Goal: Task Accomplishment & Management: Manage account settings

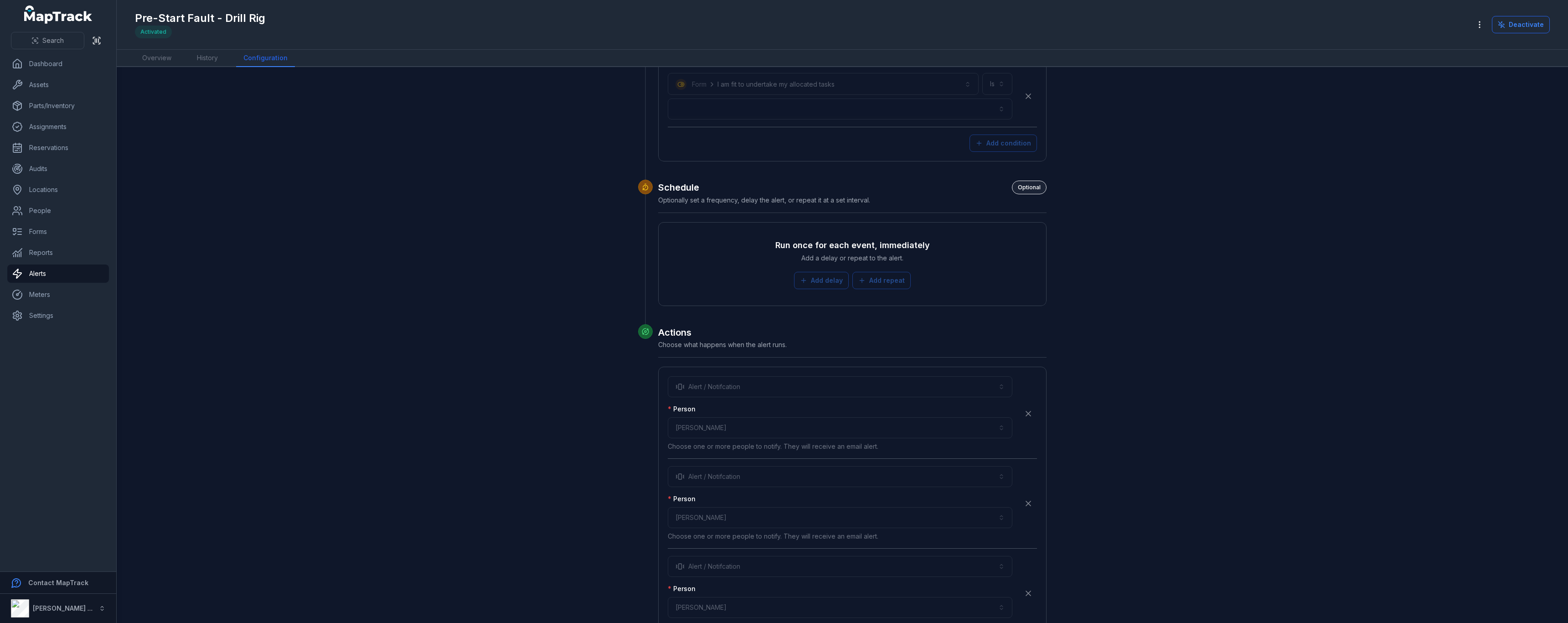
scroll to position [2244, 0]
click at [706, 520] on div "**********" at bounding box center [840, 518] width 345 height 21
click at [167, 54] on link "Overview" at bounding box center [157, 58] width 44 height 17
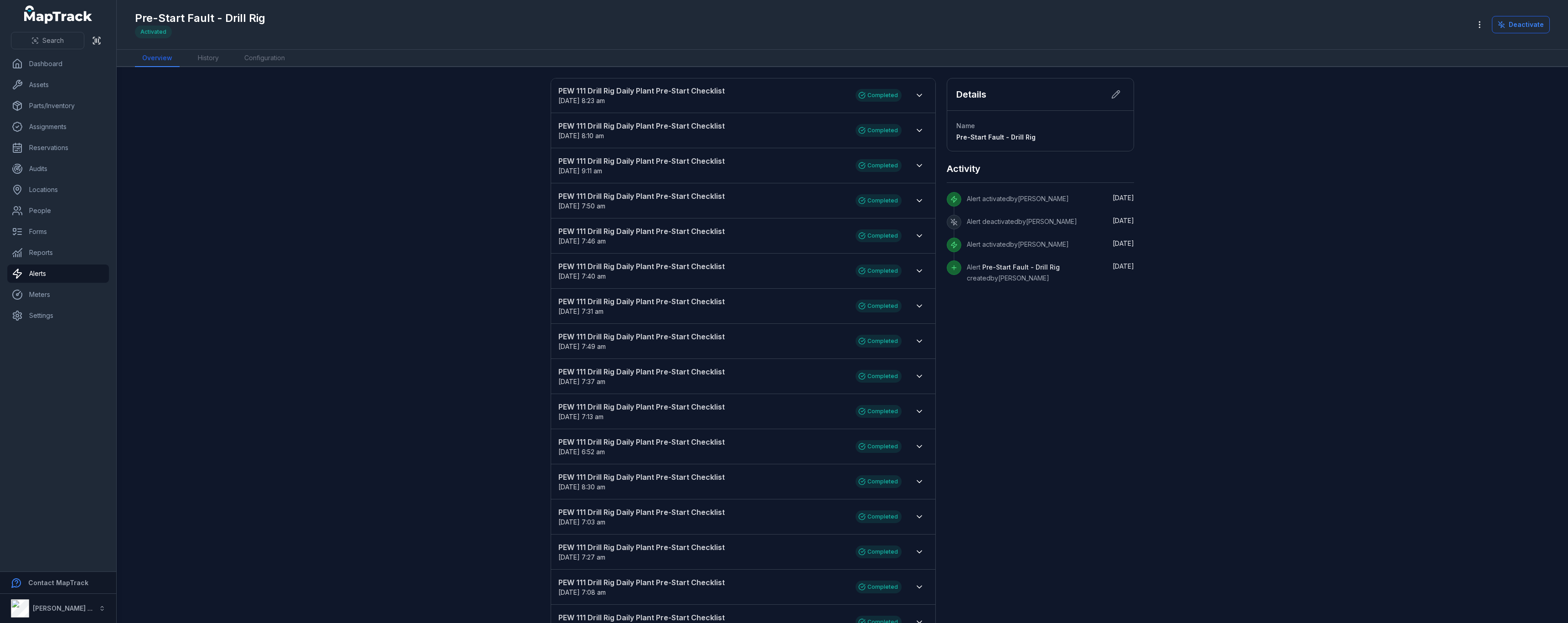
click at [621, 90] on strong "PEW 111 Drill Rig Daily Plant Pre-Start Checklist" at bounding box center [702, 91] width 288 height 11
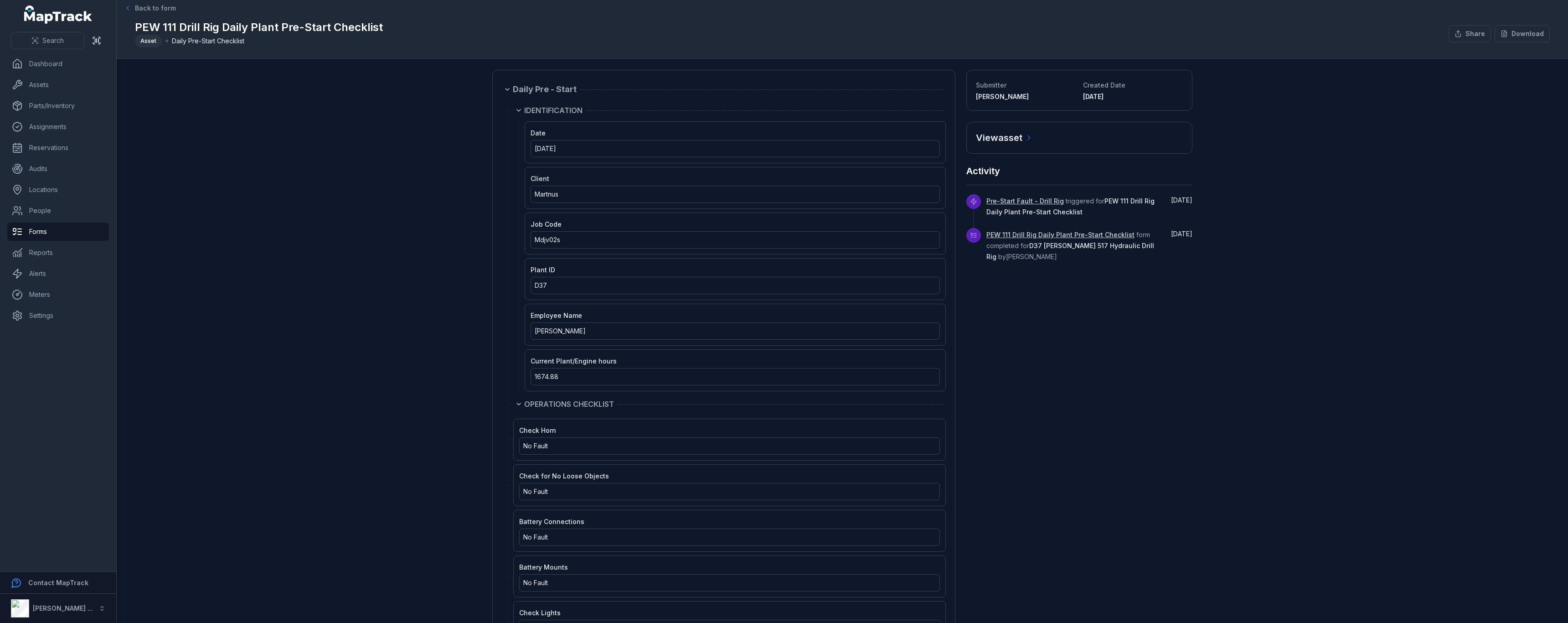
click at [139, 5] on span "Back to form" at bounding box center [155, 8] width 41 height 9
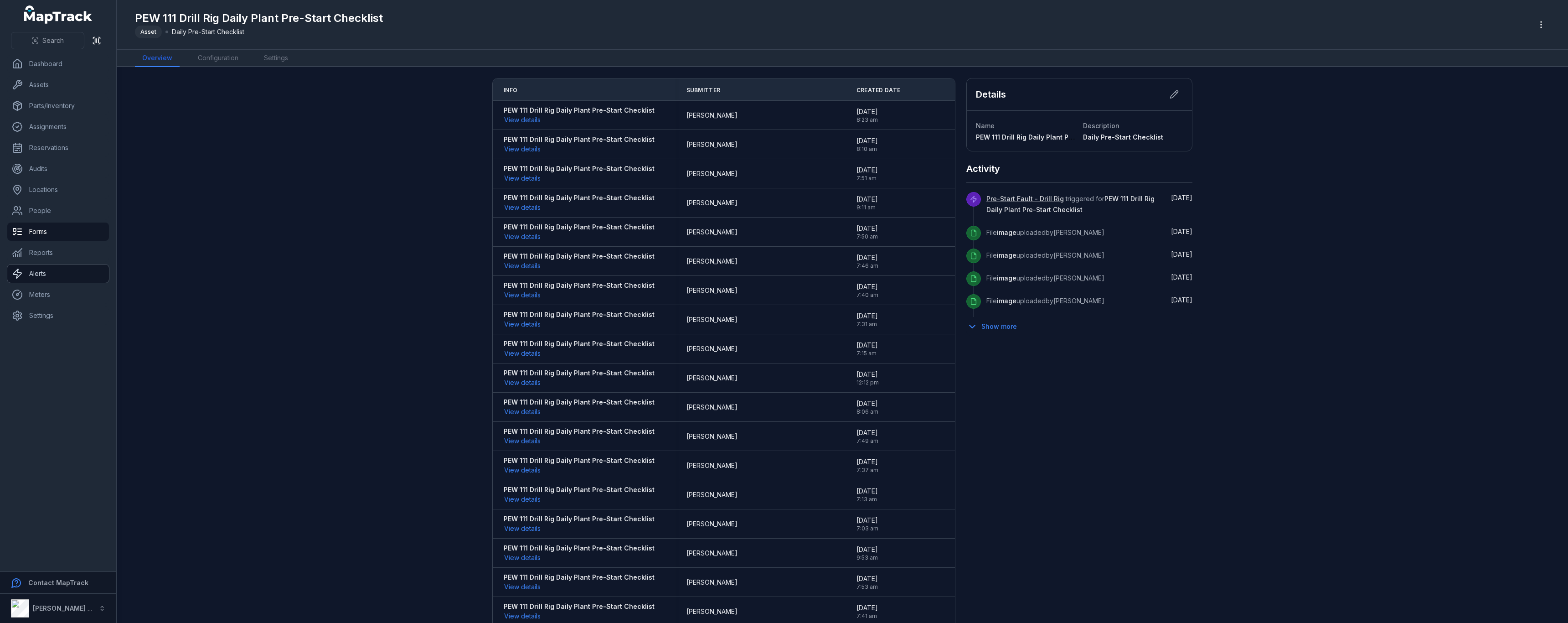
click at [49, 270] on link "Alerts" at bounding box center [58, 273] width 102 height 18
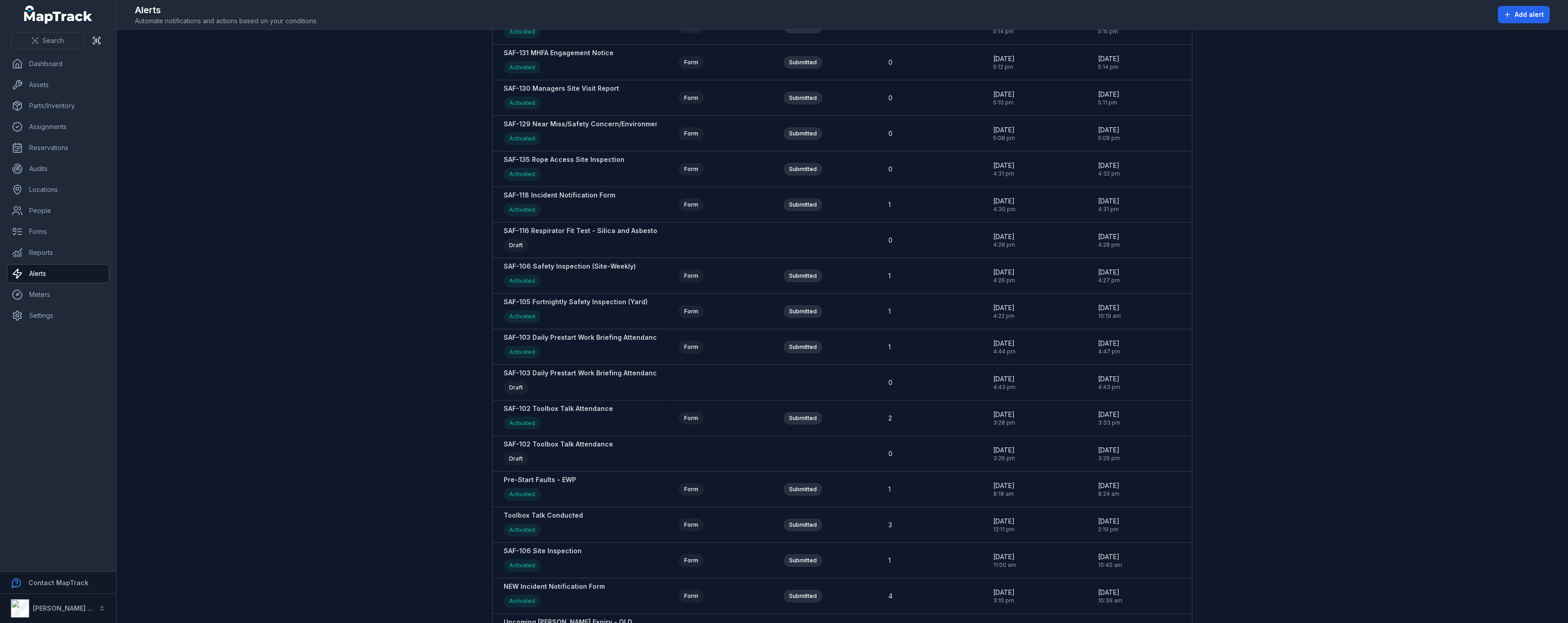
scroll to position [183, 0]
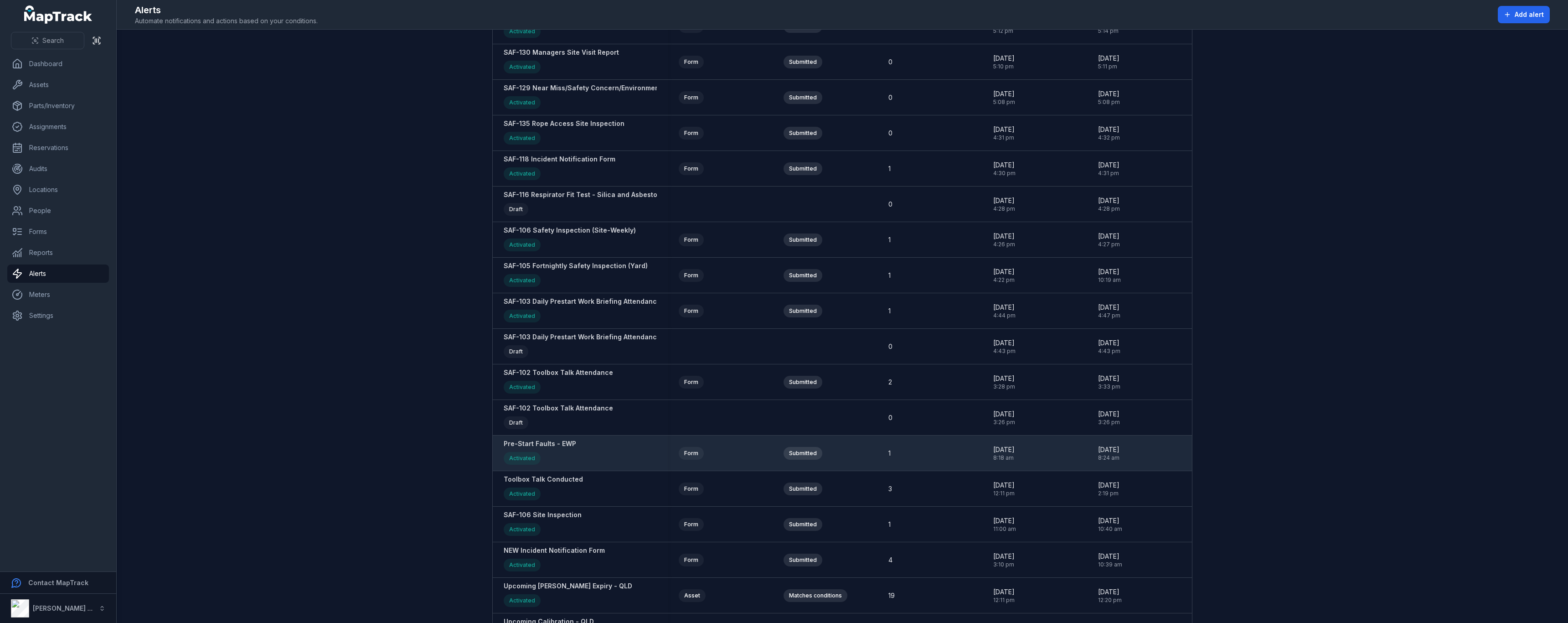
click at [535, 446] on strong "Pre-Start Faults - EWP" at bounding box center [539, 443] width 72 height 9
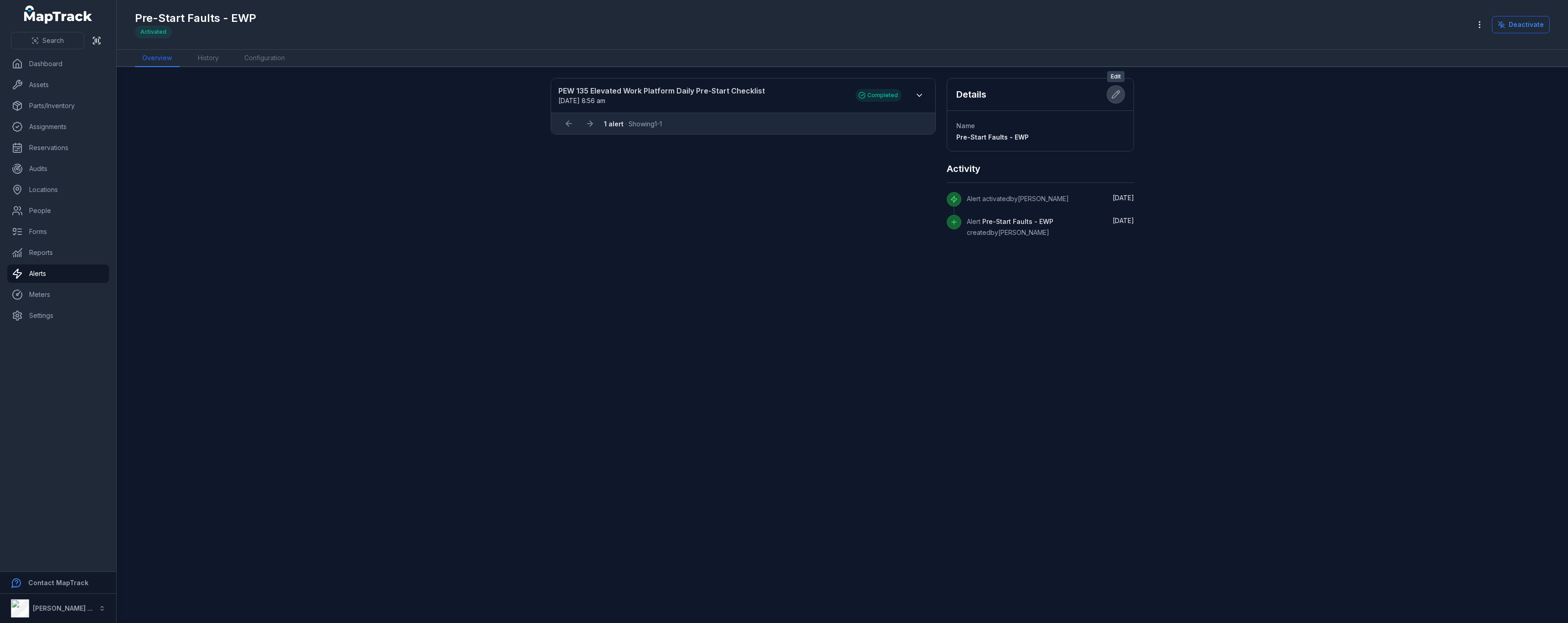
click at [1121, 97] on button at bounding box center [1116, 94] width 17 height 17
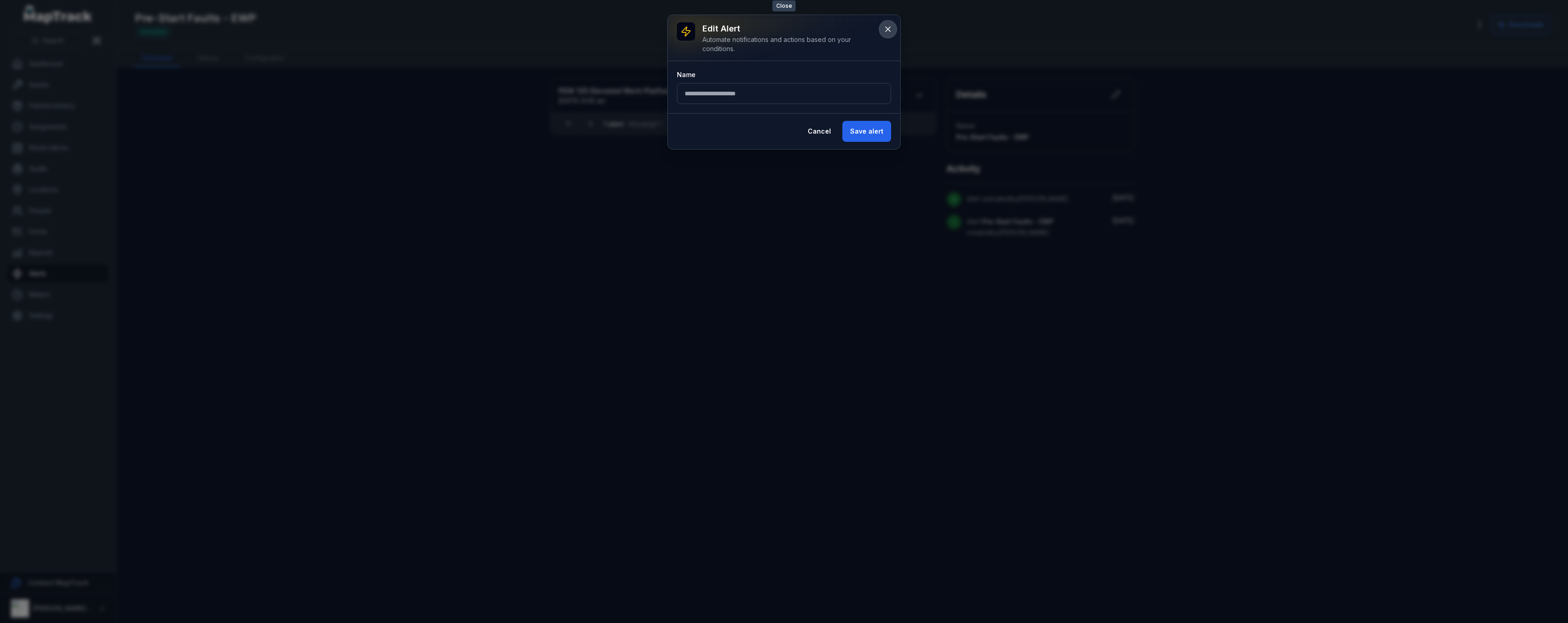
click at [887, 33] on icon at bounding box center [887, 29] width 9 height 9
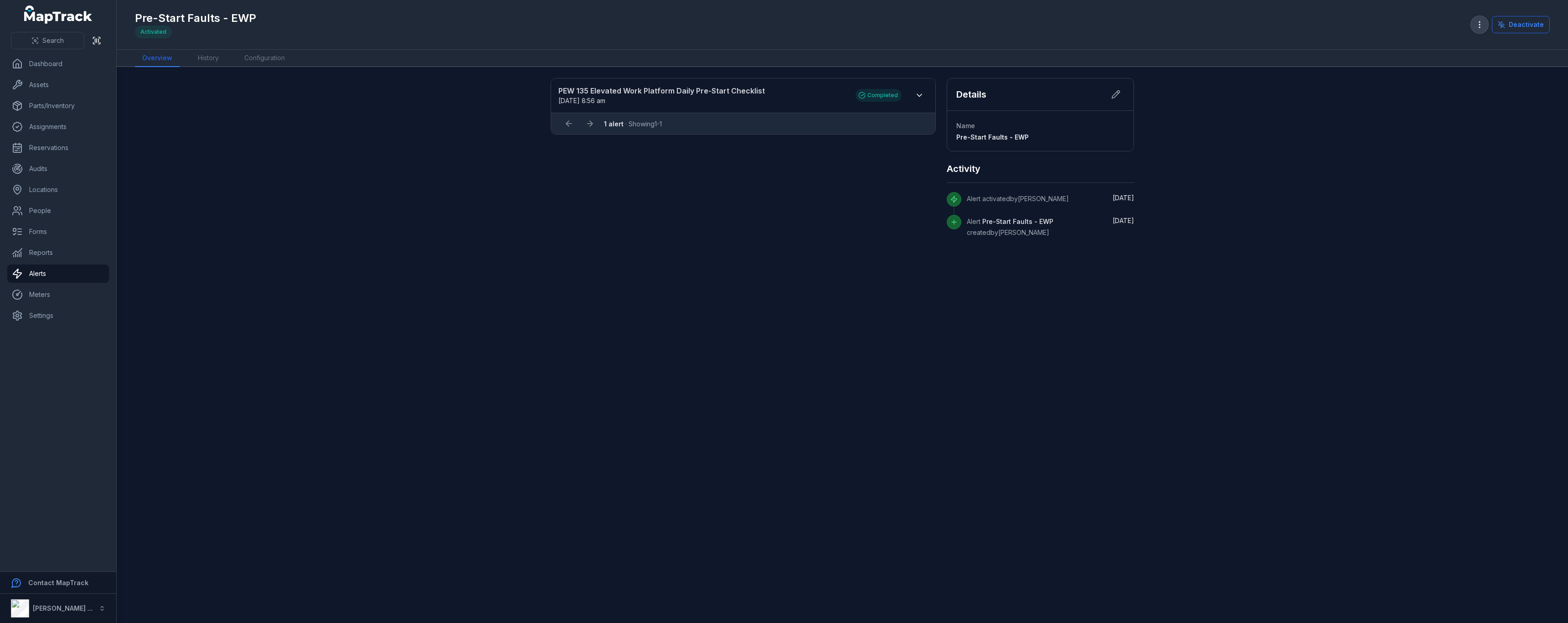
click at [1482, 30] on button "button" at bounding box center [1479, 24] width 17 height 17
click at [1115, 90] on icon at bounding box center [1116, 94] width 9 height 9
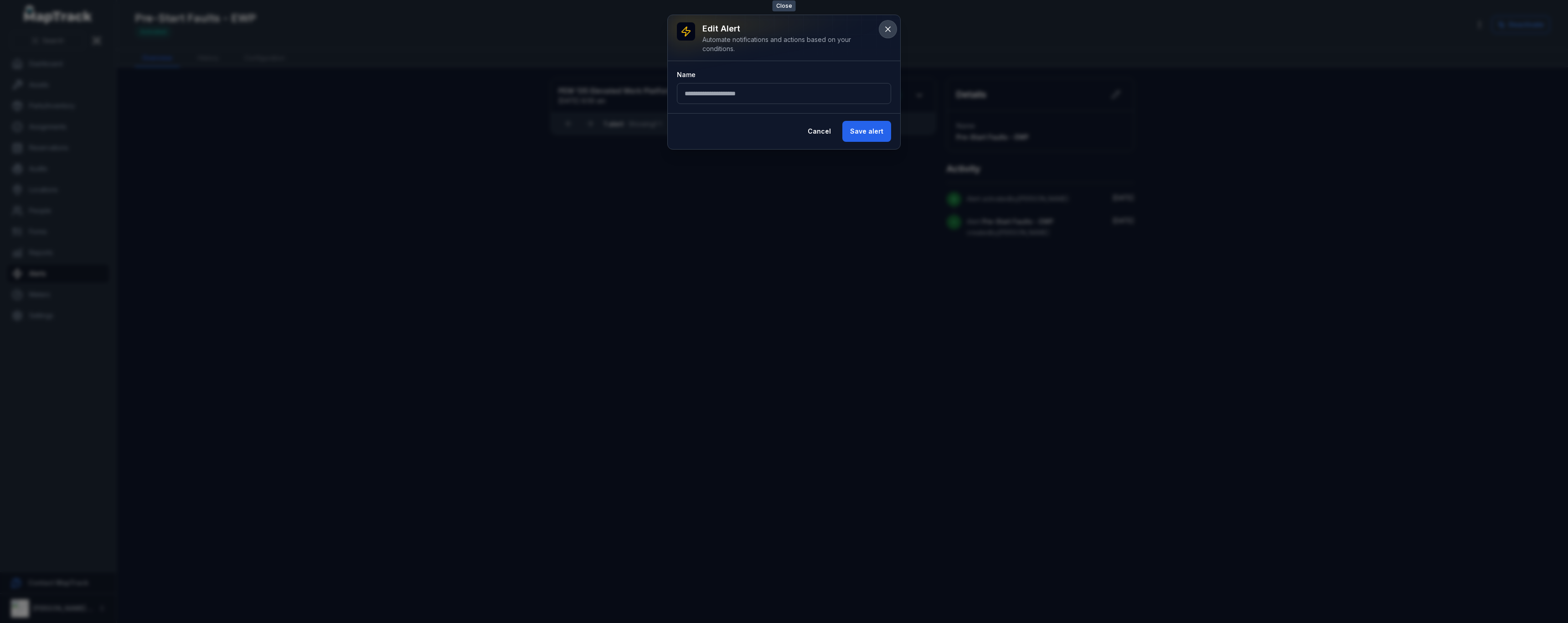
click at [883, 26] on button at bounding box center [888, 29] width 17 height 17
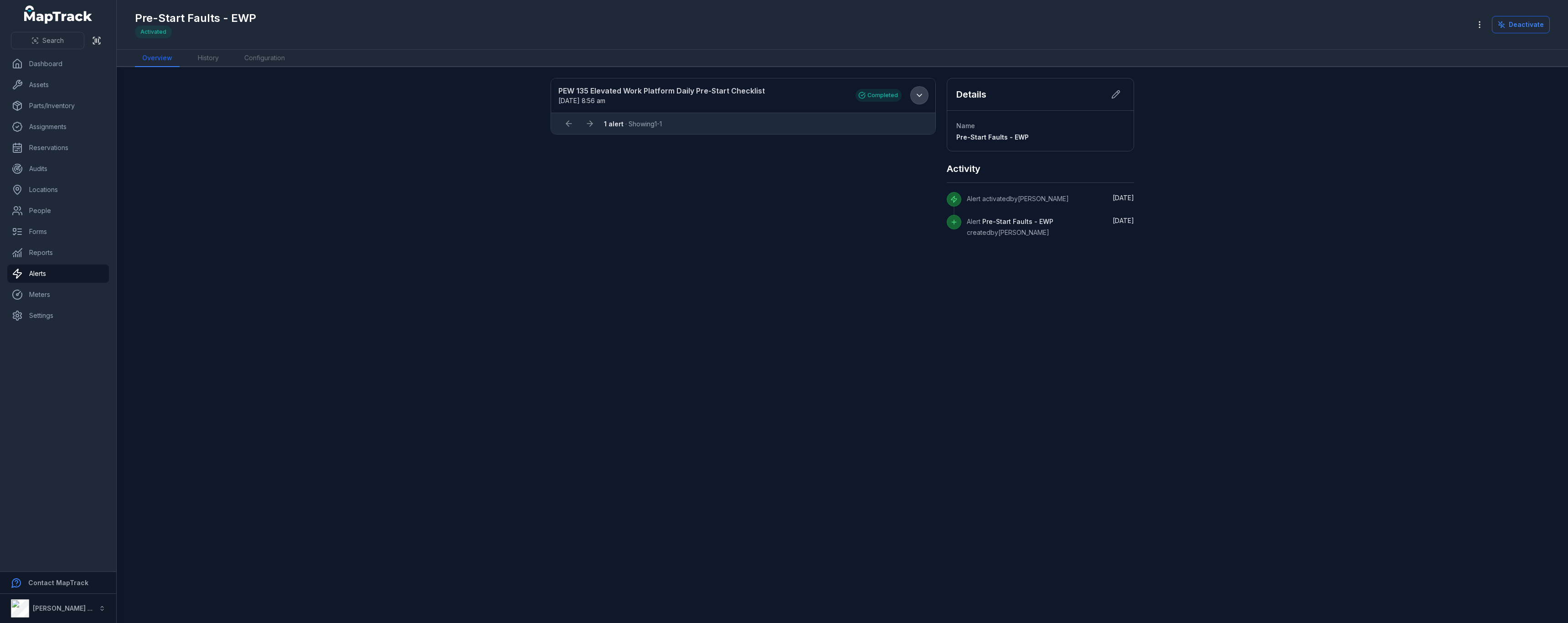
click at [923, 91] on icon at bounding box center [919, 95] width 9 height 9
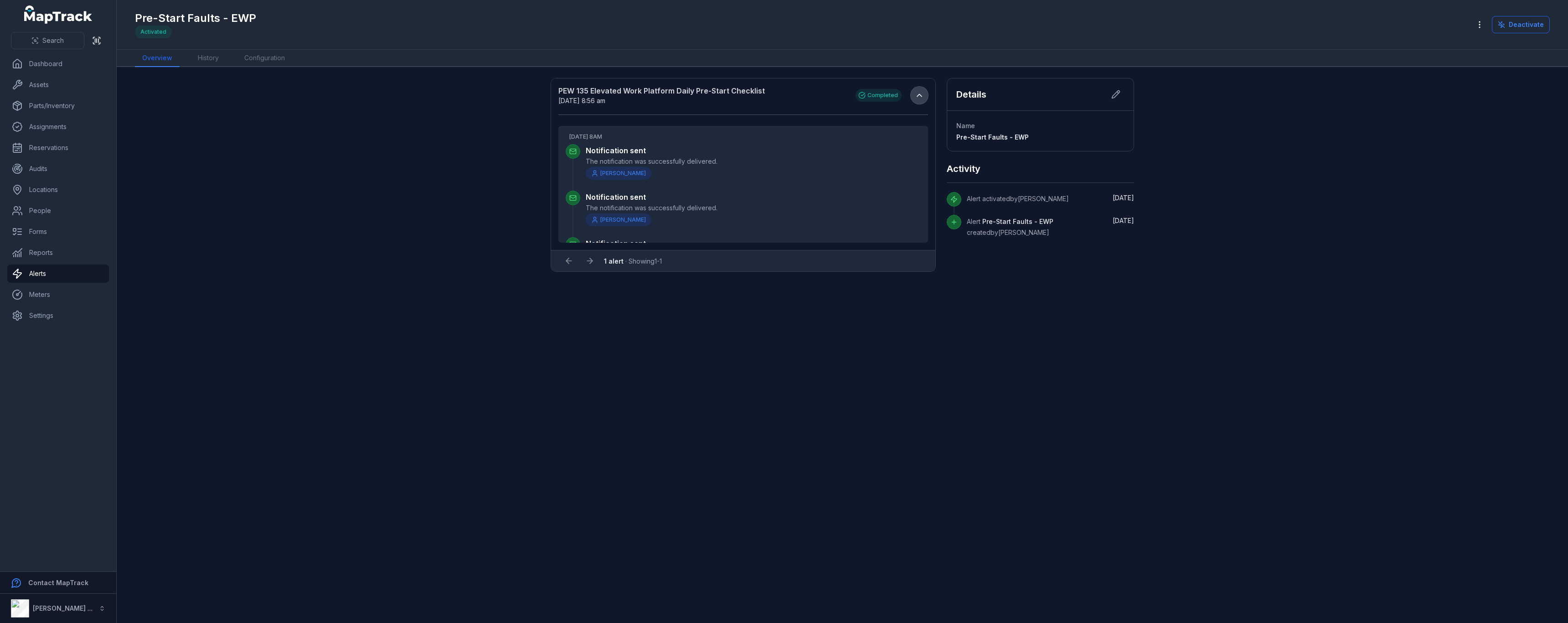
click at [921, 94] on icon at bounding box center [919, 95] width 9 height 9
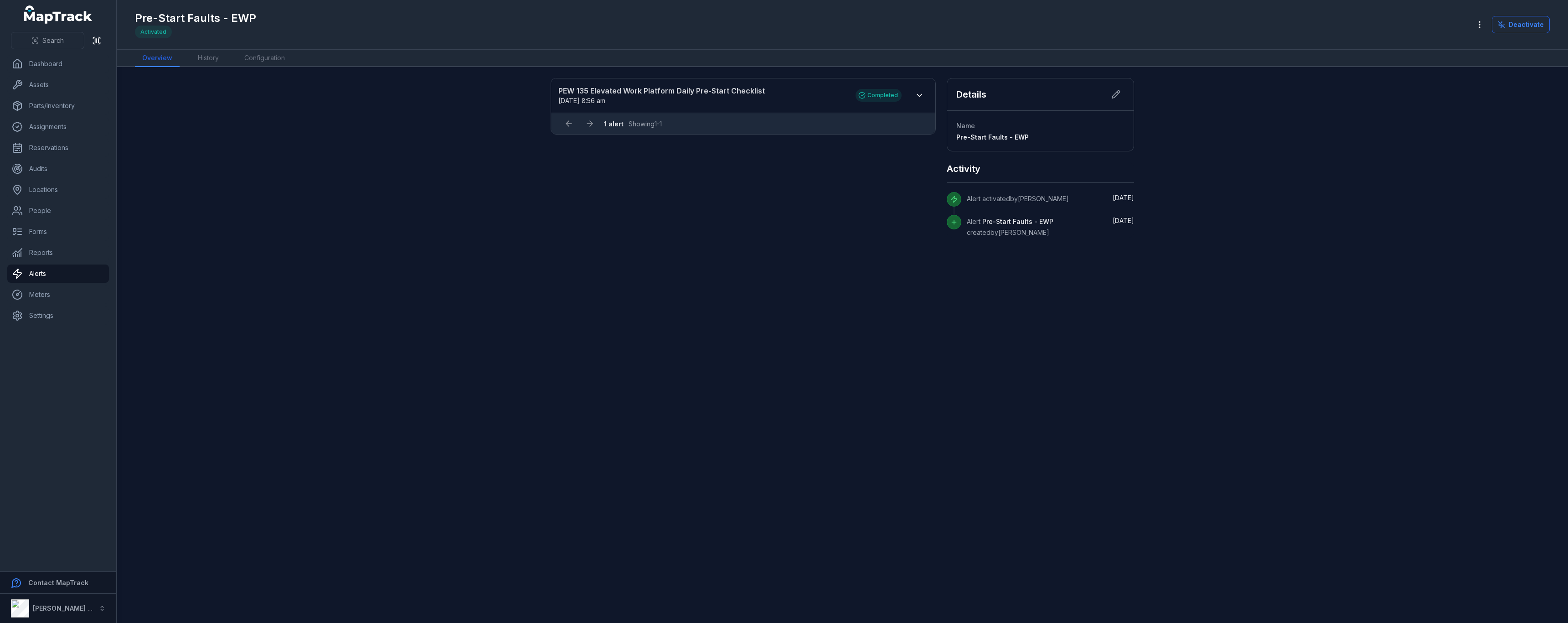
click at [1059, 309] on main "PEW 135 Elevated Work Platform Daily Pre-Start Checklist [DATE] 8:56 am Complet…" at bounding box center [842, 345] width 1451 height 556
click at [264, 65] on link "Configuration" at bounding box center [264, 58] width 55 height 17
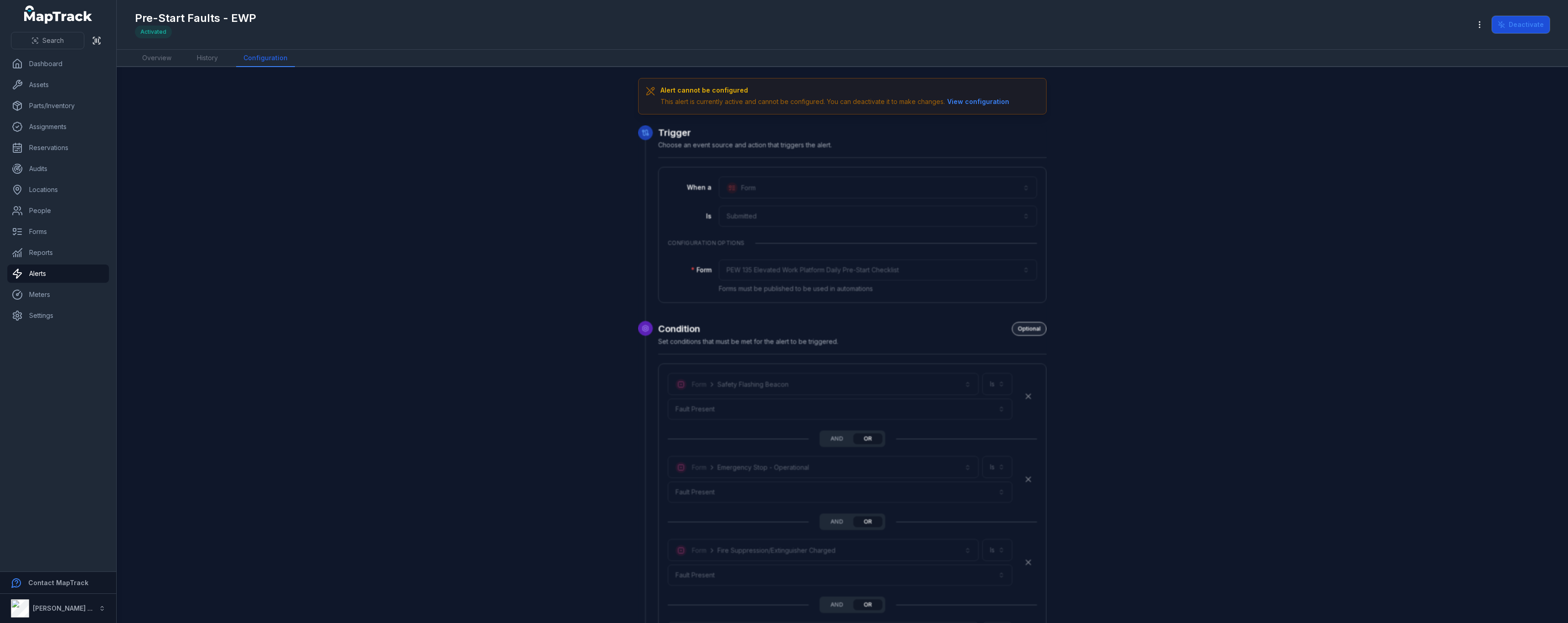
click at [1511, 25] on button "Deactivate" at bounding box center [1521, 24] width 58 height 17
